Goal: Task Accomplishment & Management: Manage account settings

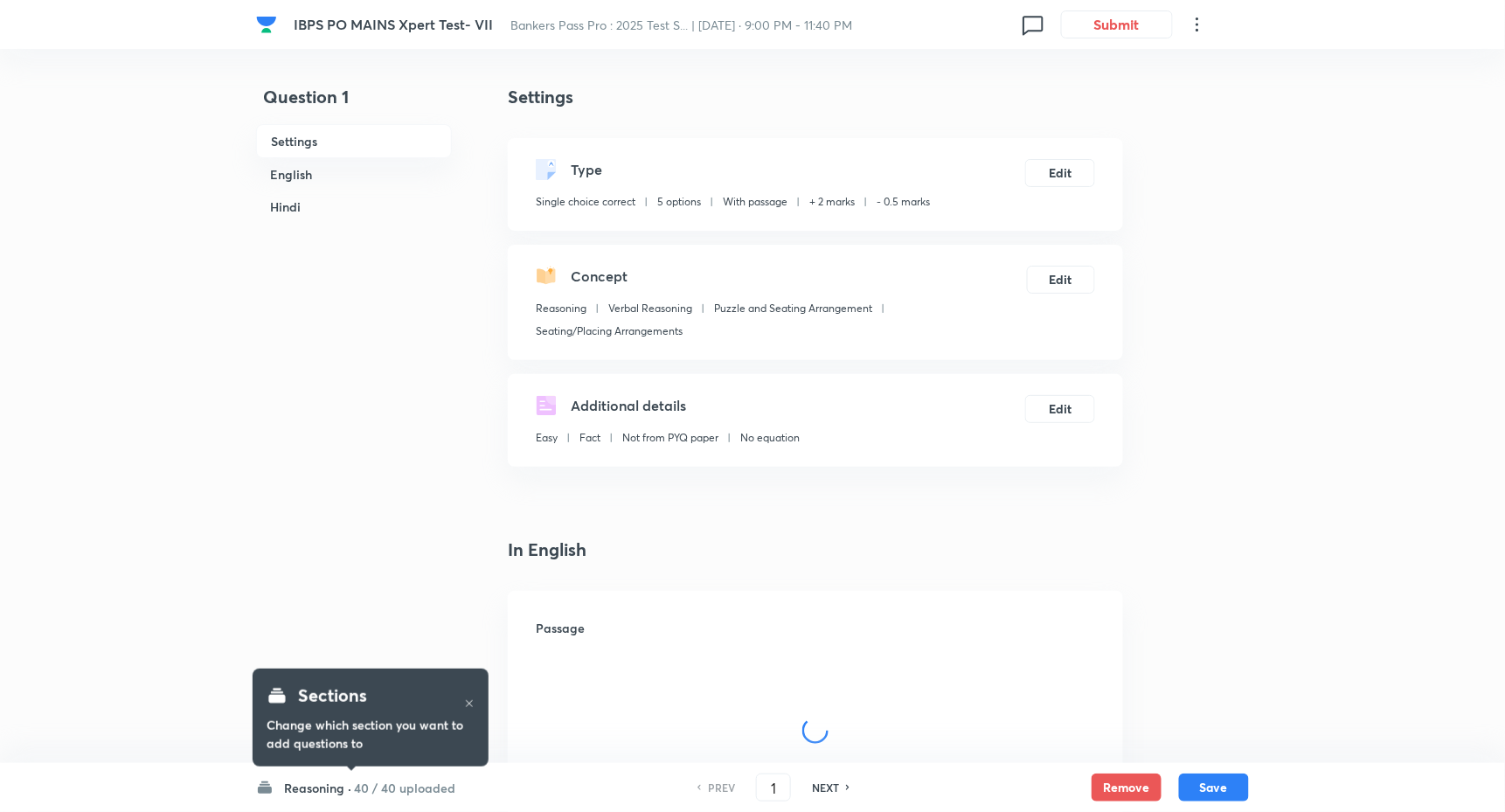
checkbox input "true"
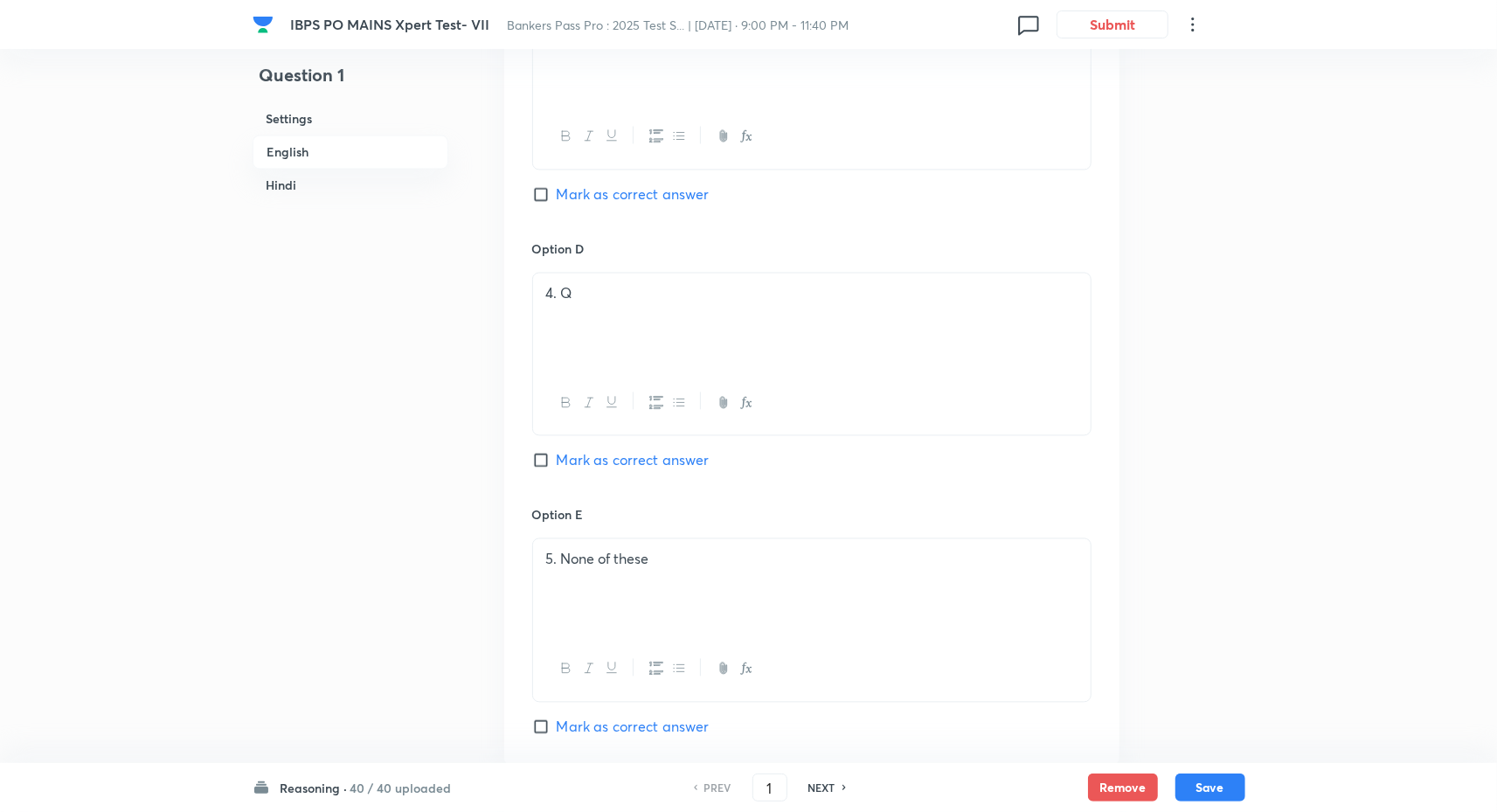
scroll to position [2237, 0]
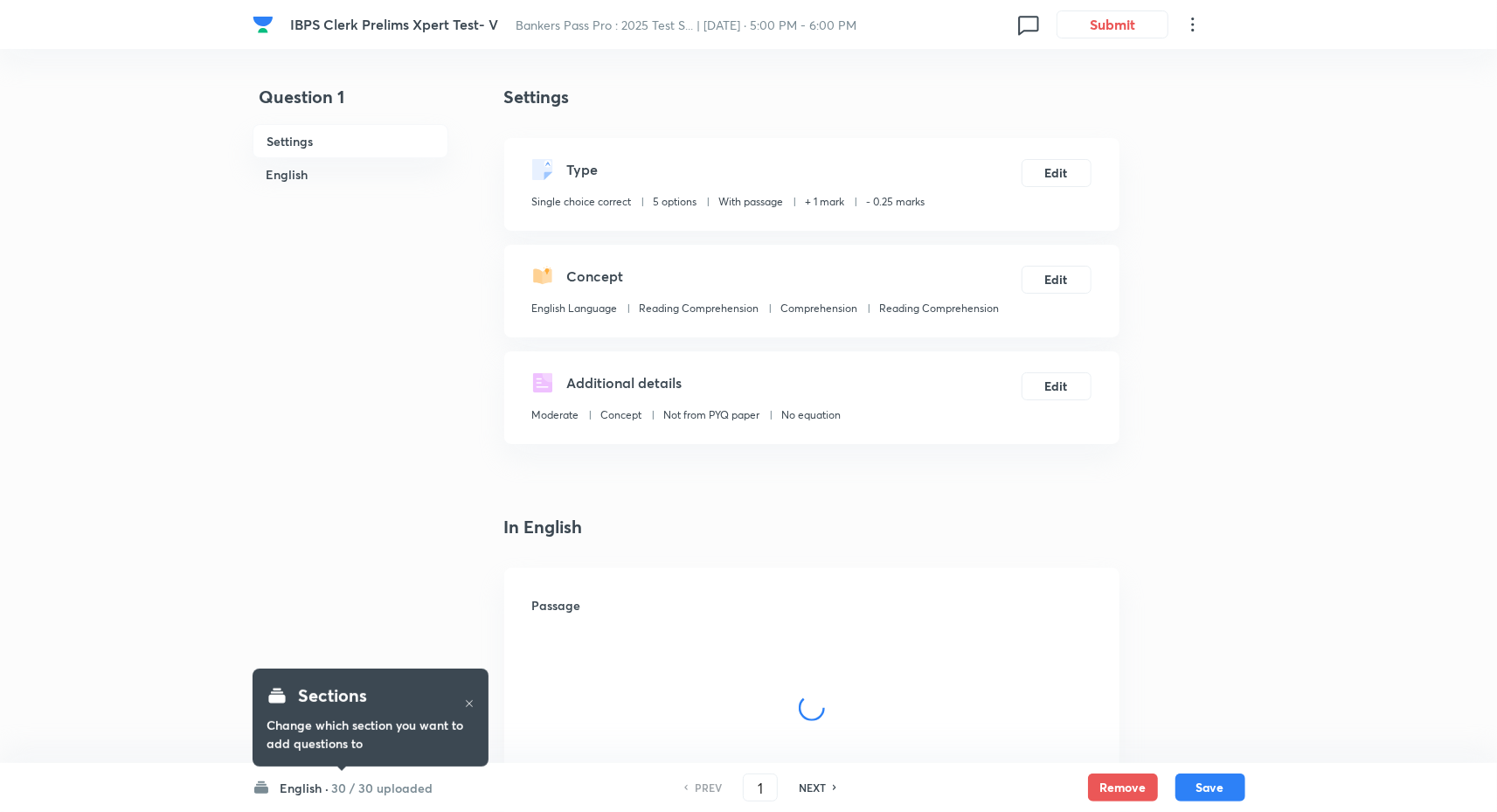
checkbox input "true"
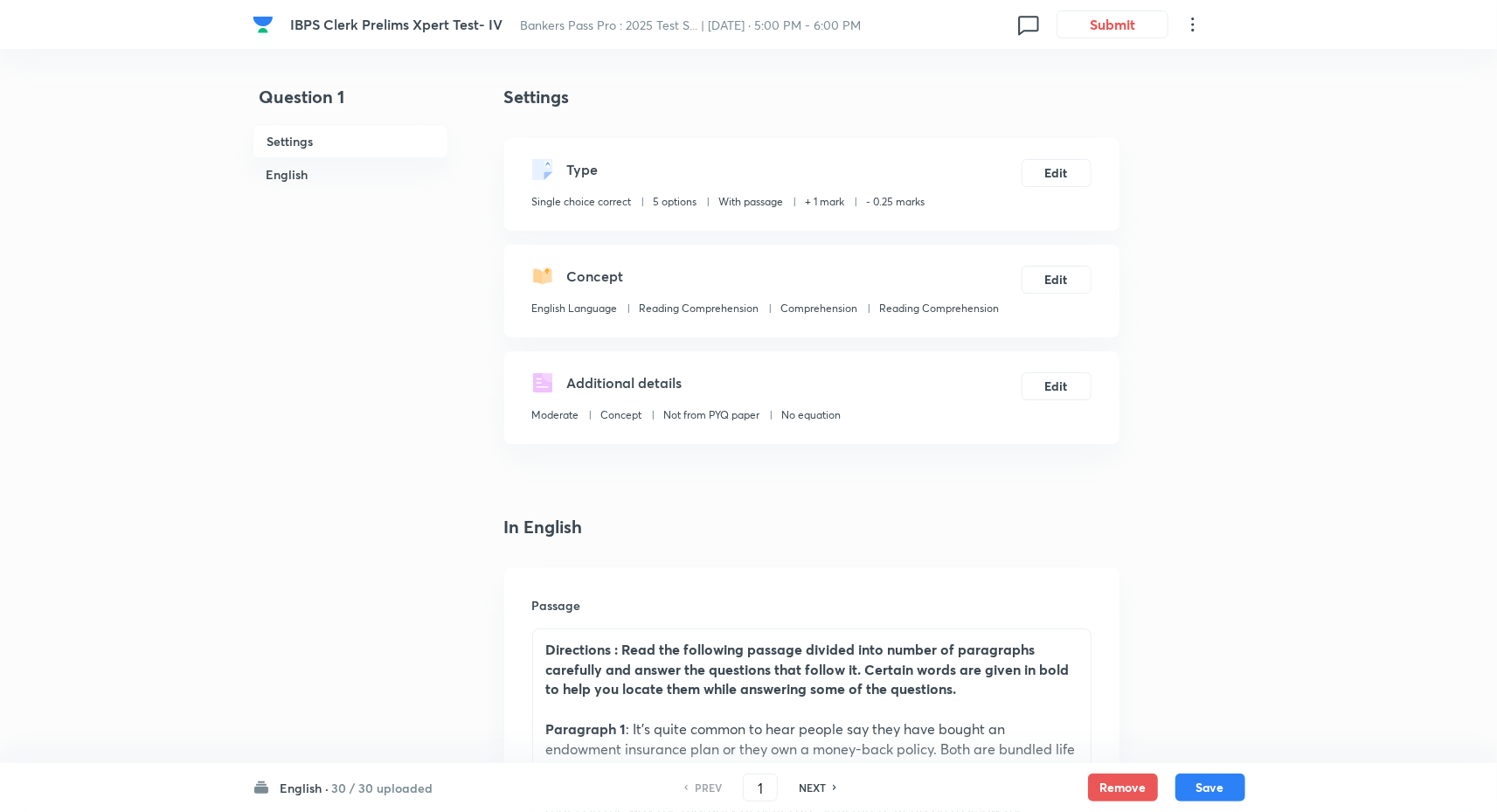
click at [552, 25] on span "Bankers Pass Pro : 2025 Test S... | [DATE] · 5:00 PM - 6:00 PM" at bounding box center [690, 25] width 341 height 17
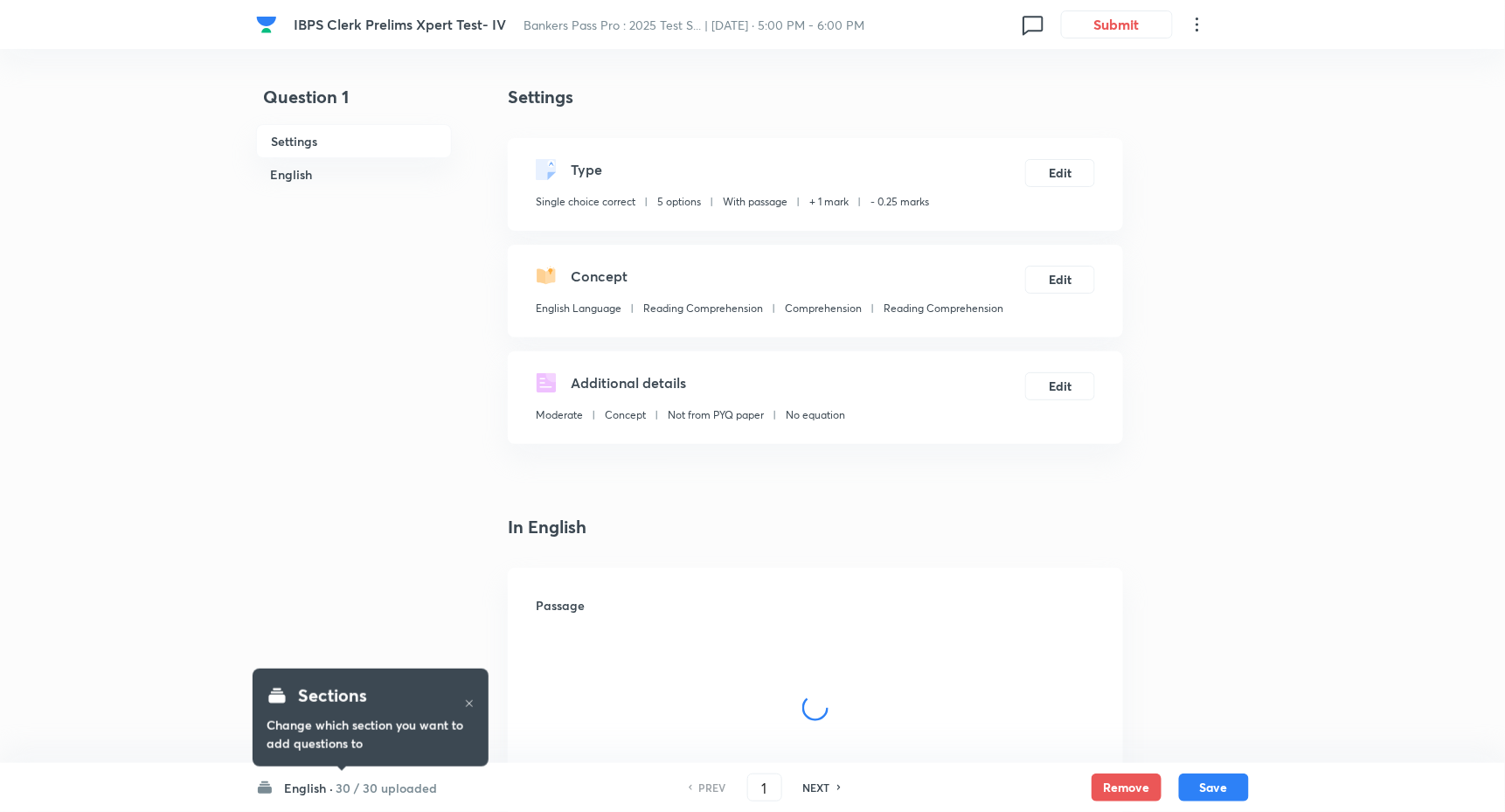
checkbox input "true"
